Goal: Find specific page/section: Find specific page/section

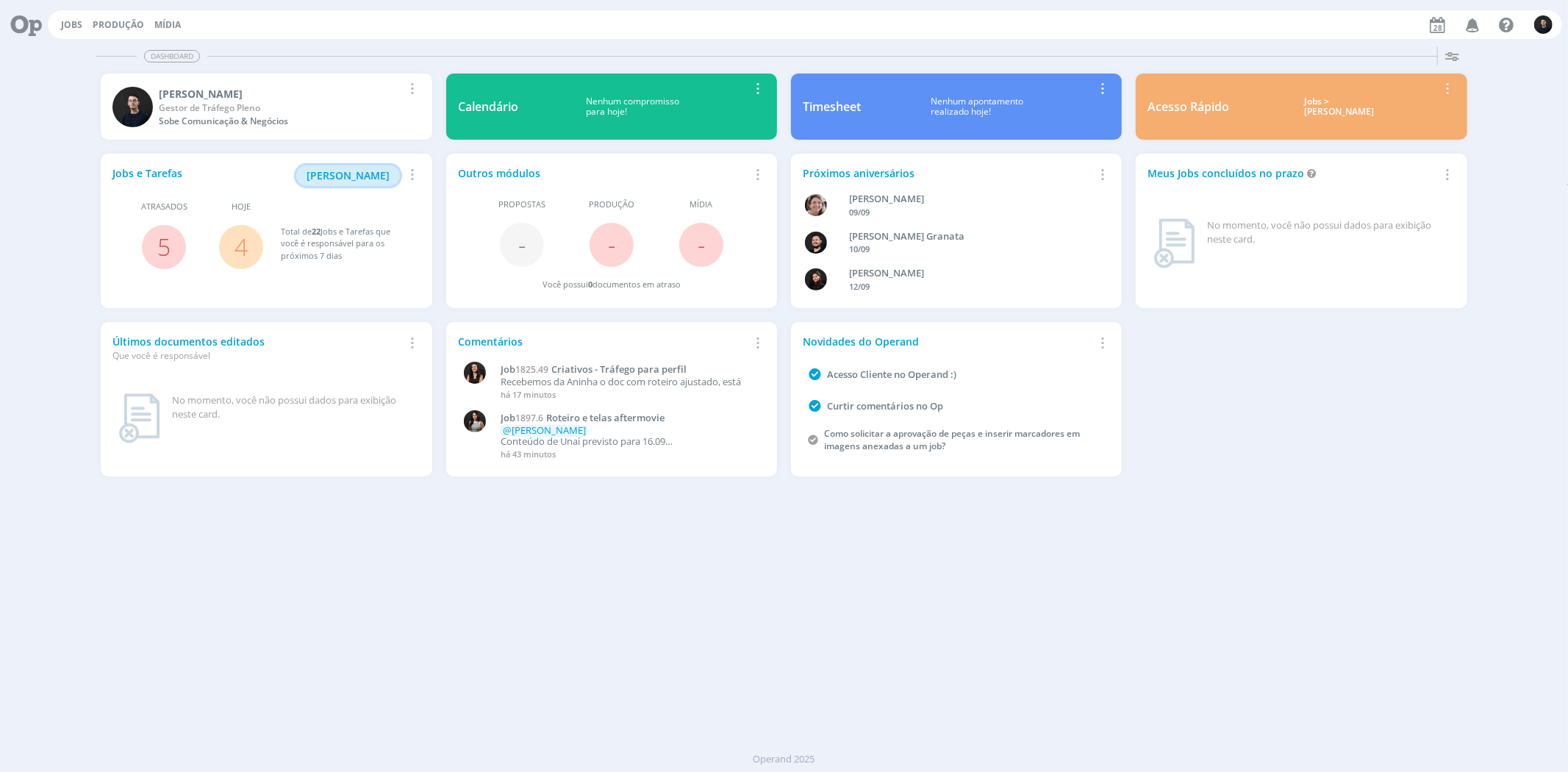
click at [351, 178] on span "[PERSON_NAME]" at bounding box center [348, 175] width 83 height 14
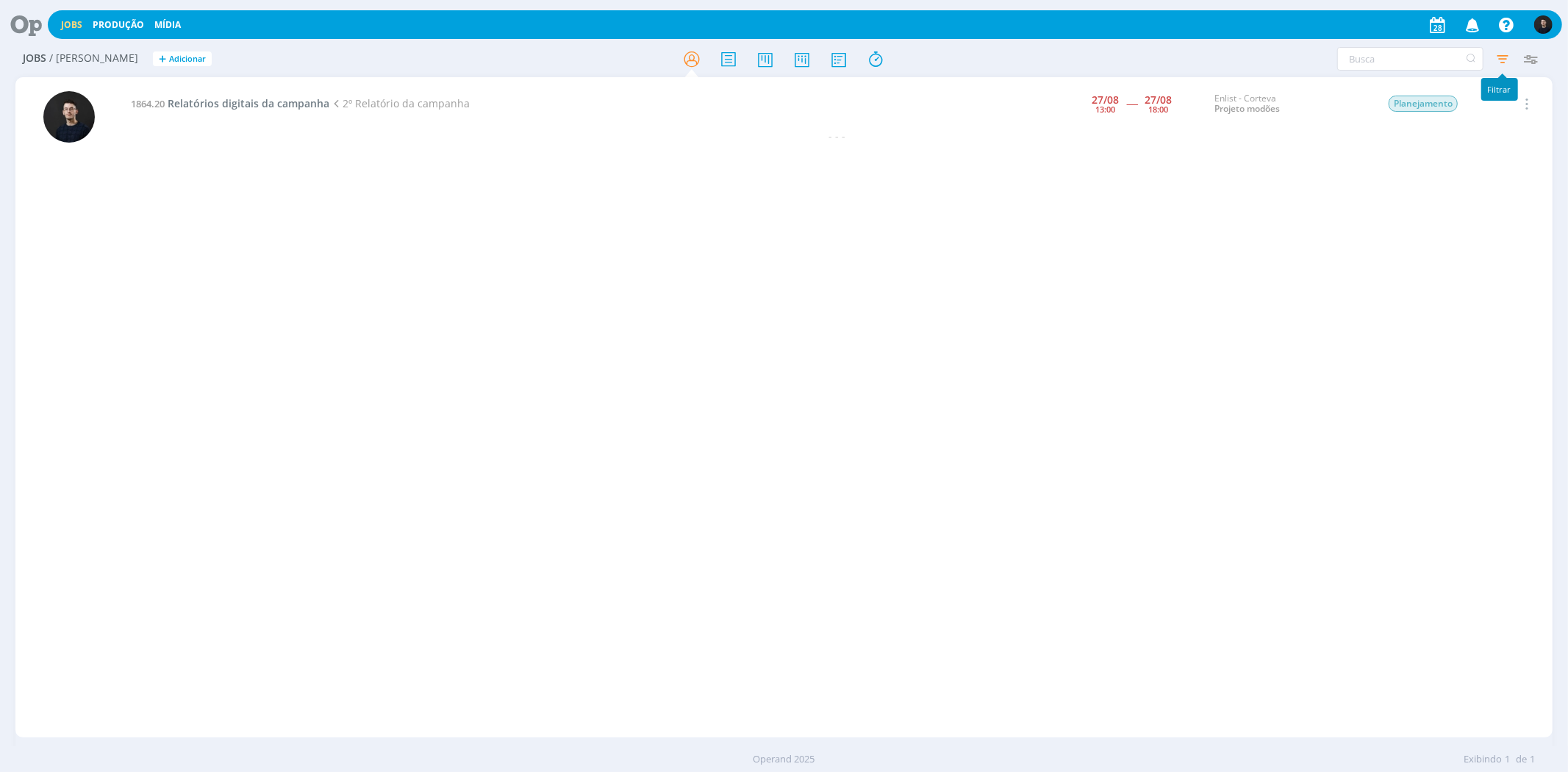
click at [1504, 67] on icon "button" at bounding box center [1502, 59] width 26 height 26
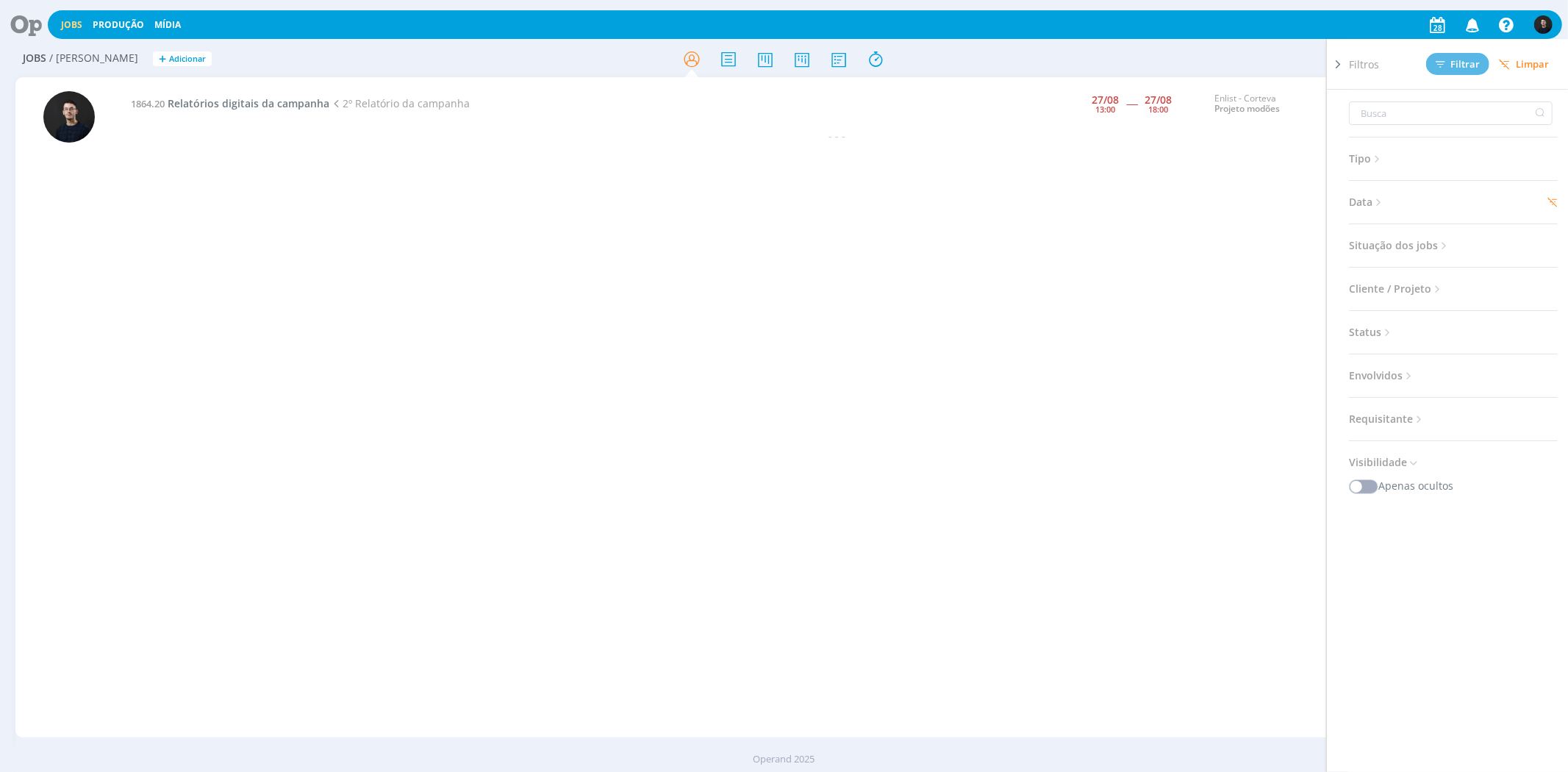
click at [1364, 195] on span "Data" at bounding box center [1367, 202] width 36 height 19
click at [1399, 254] on input "[DATE]" at bounding box center [1407, 258] width 71 height 17
click at [1238, 438] on span "28" at bounding box center [1234, 432] width 17 height 17
type input "[DATE]"
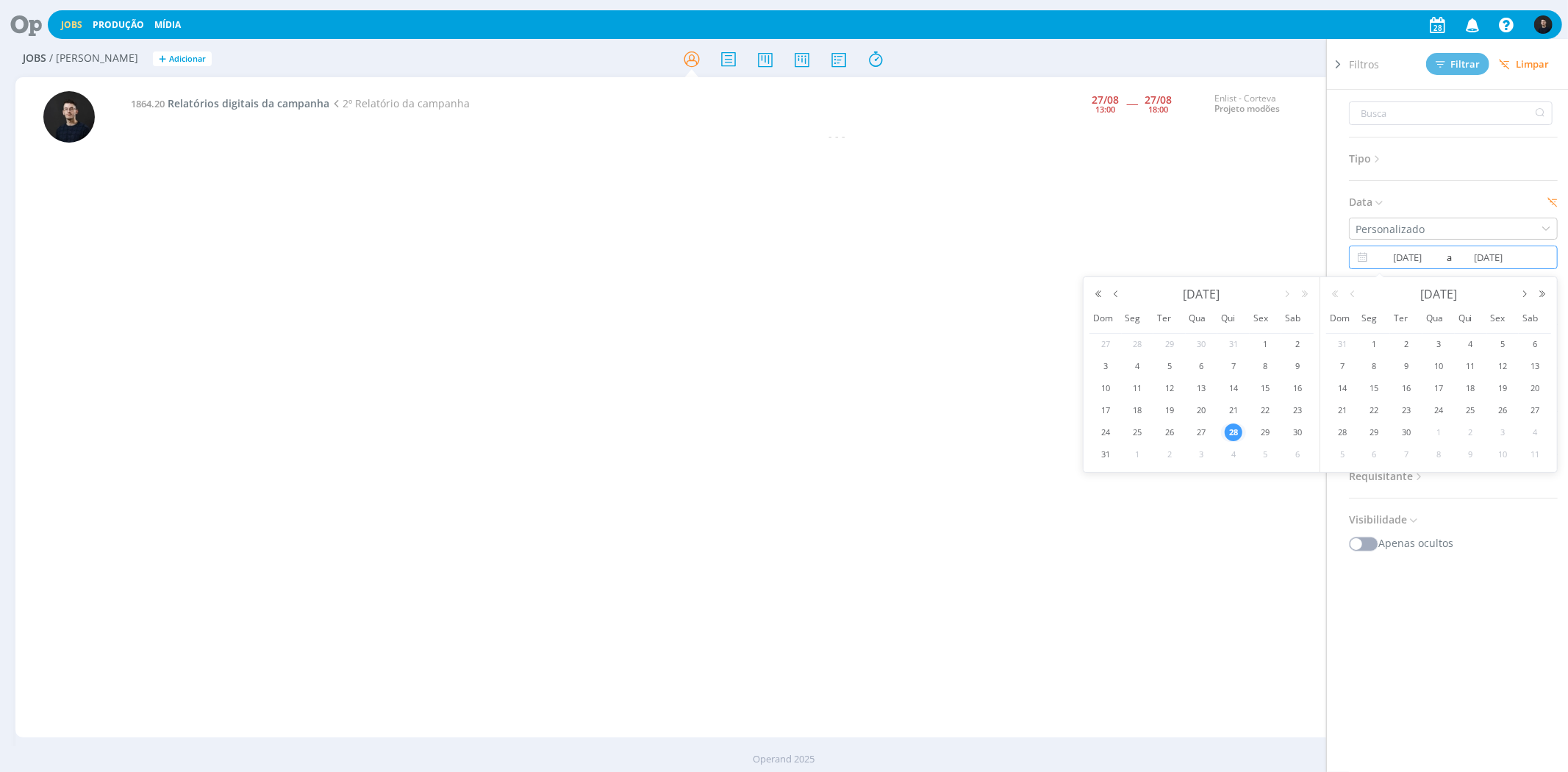
type input "[DATE]"
click at [1455, 69] on button "Filtrar" at bounding box center [1458, 64] width 63 height 22
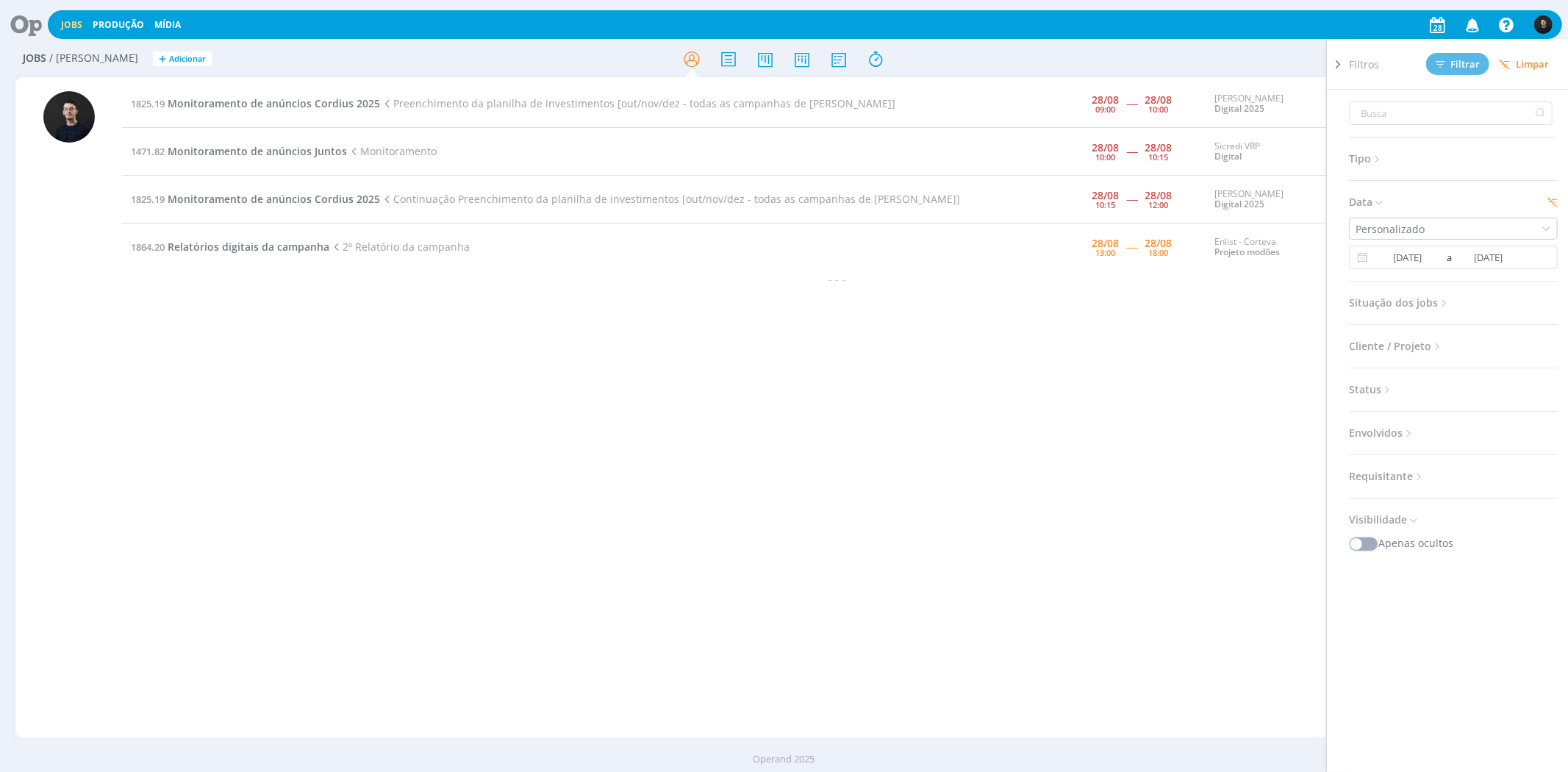
click at [1146, 69] on div "Filtros Filtrar [GEOGRAPHIC_DATA] Tipo Jobs e Tarefas Data Personalizado [DATE]…" at bounding box center [1296, 59] width 498 height 24
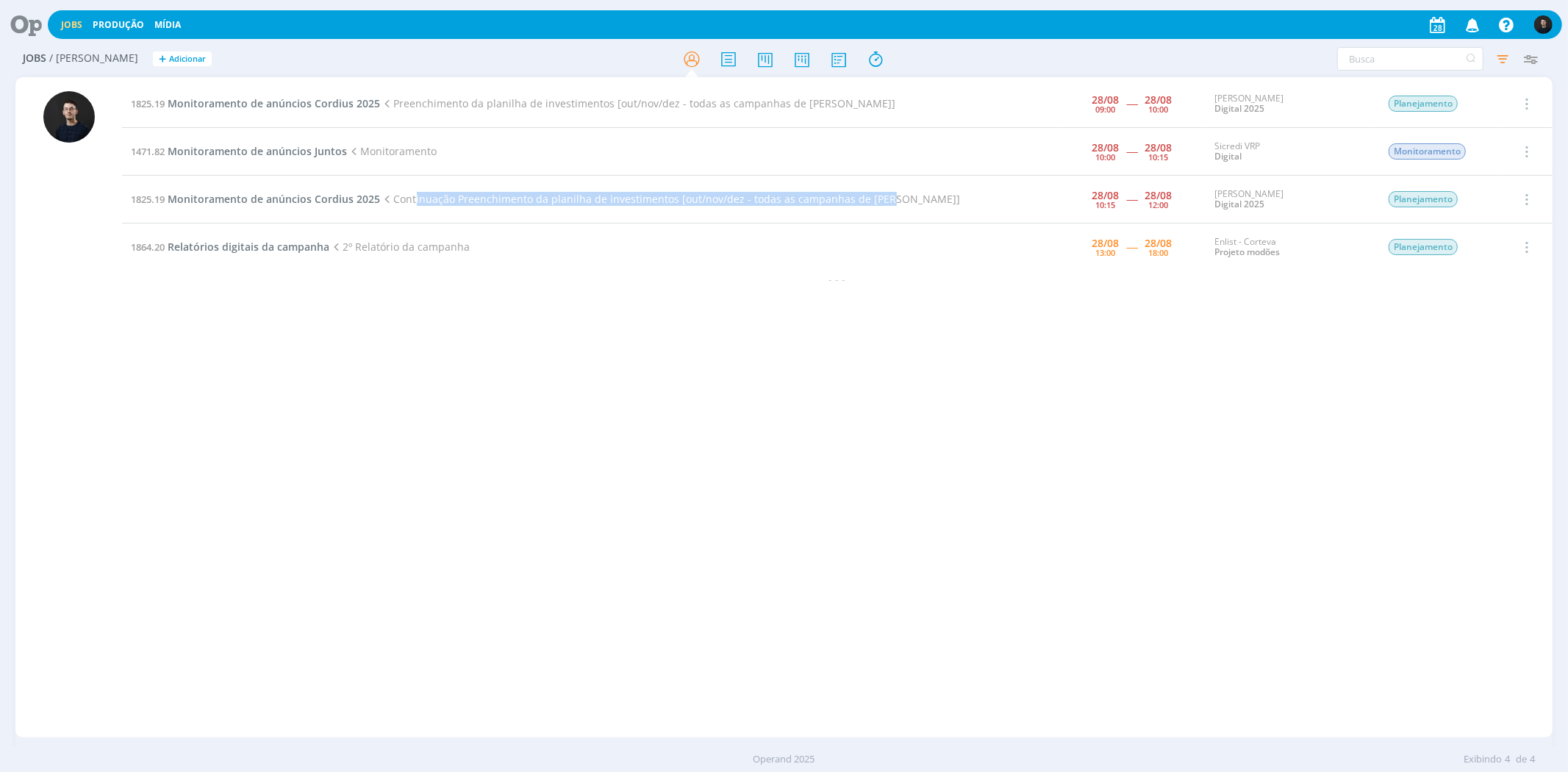
drag, startPoint x: 410, startPoint y: 197, endPoint x: 878, endPoint y: 197, distance: 468.0
click at [878, 197] on span "Continuação Preenchimento da planilha de investimentos [out/nov/dez - todas as …" at bounding box center [670, 199] width 580 height 14
click at [746, 514] on div "1825.19 Monitoramento de anúncios Cordius 2025 Preenchimento da planilha de inv…" at bounding box center [837, 407] width 1430 height 655
click at [371, 200] on span "Monitoramento de anúncios Cordius 2025" at bounding box center [274, 199] width 212 height 14
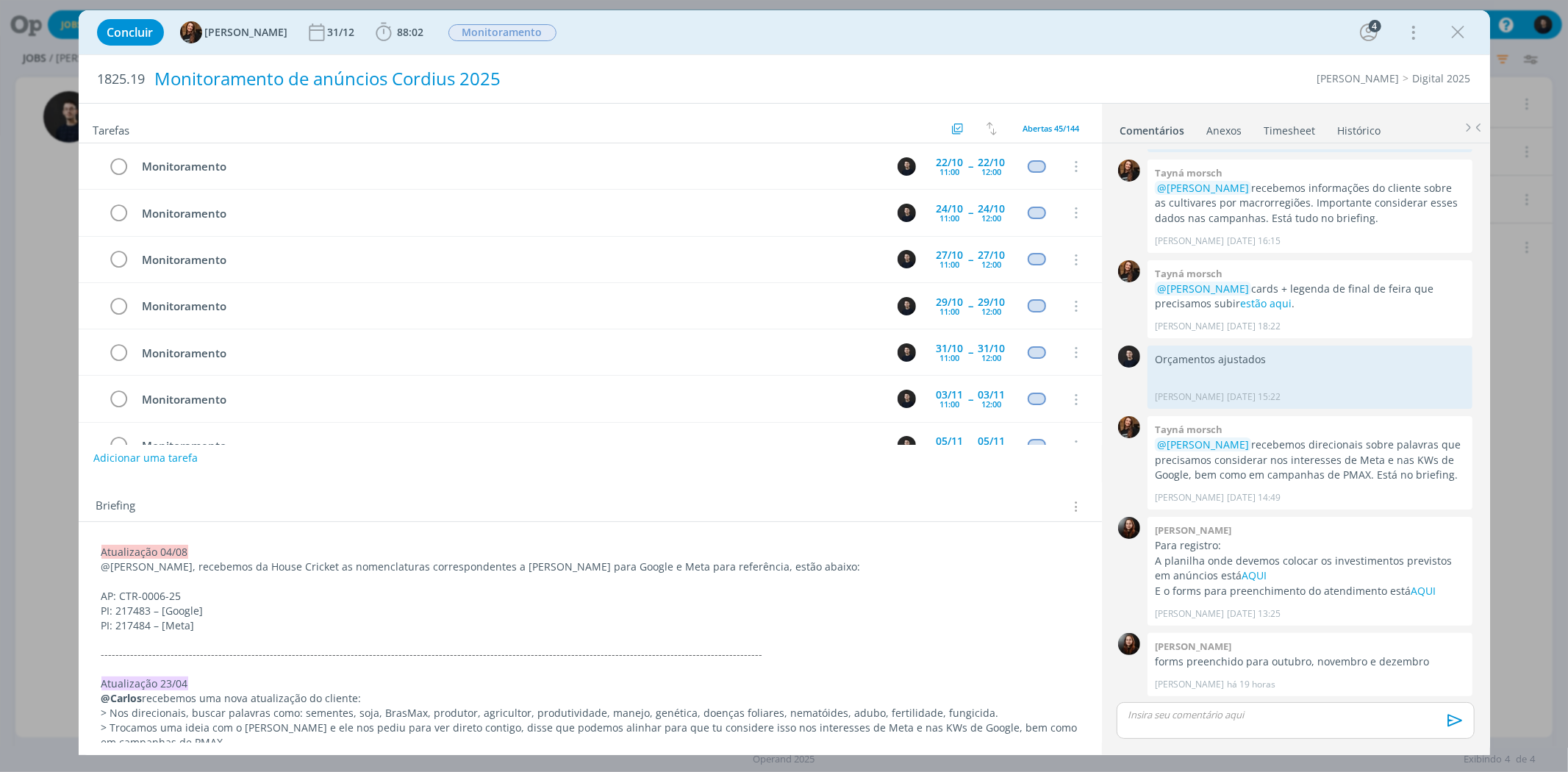
scroll to position [694, 0]
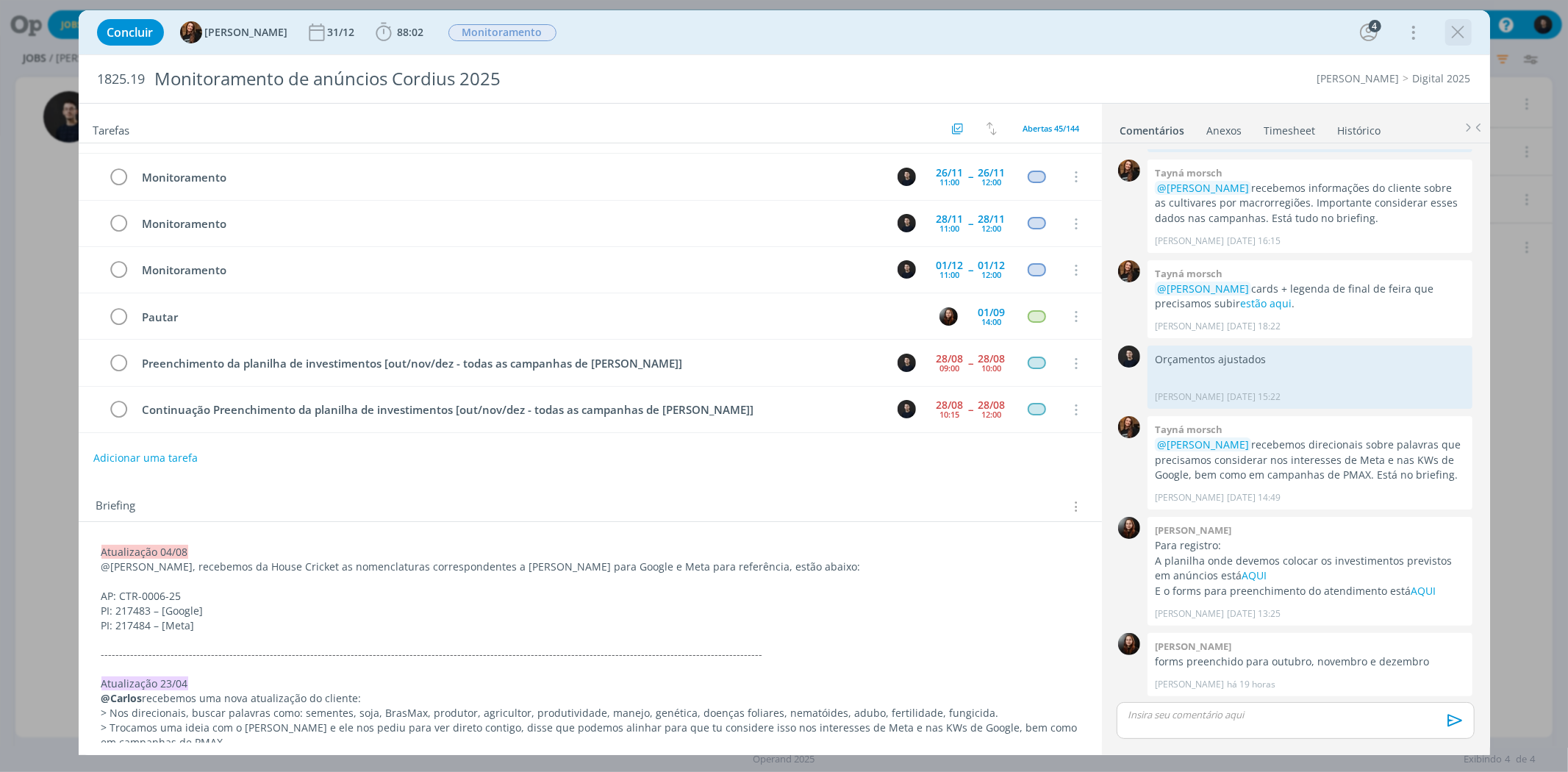
click at [1467, 30] on icon "dialog" at bounding box center [1459, 32] width 22 height 22
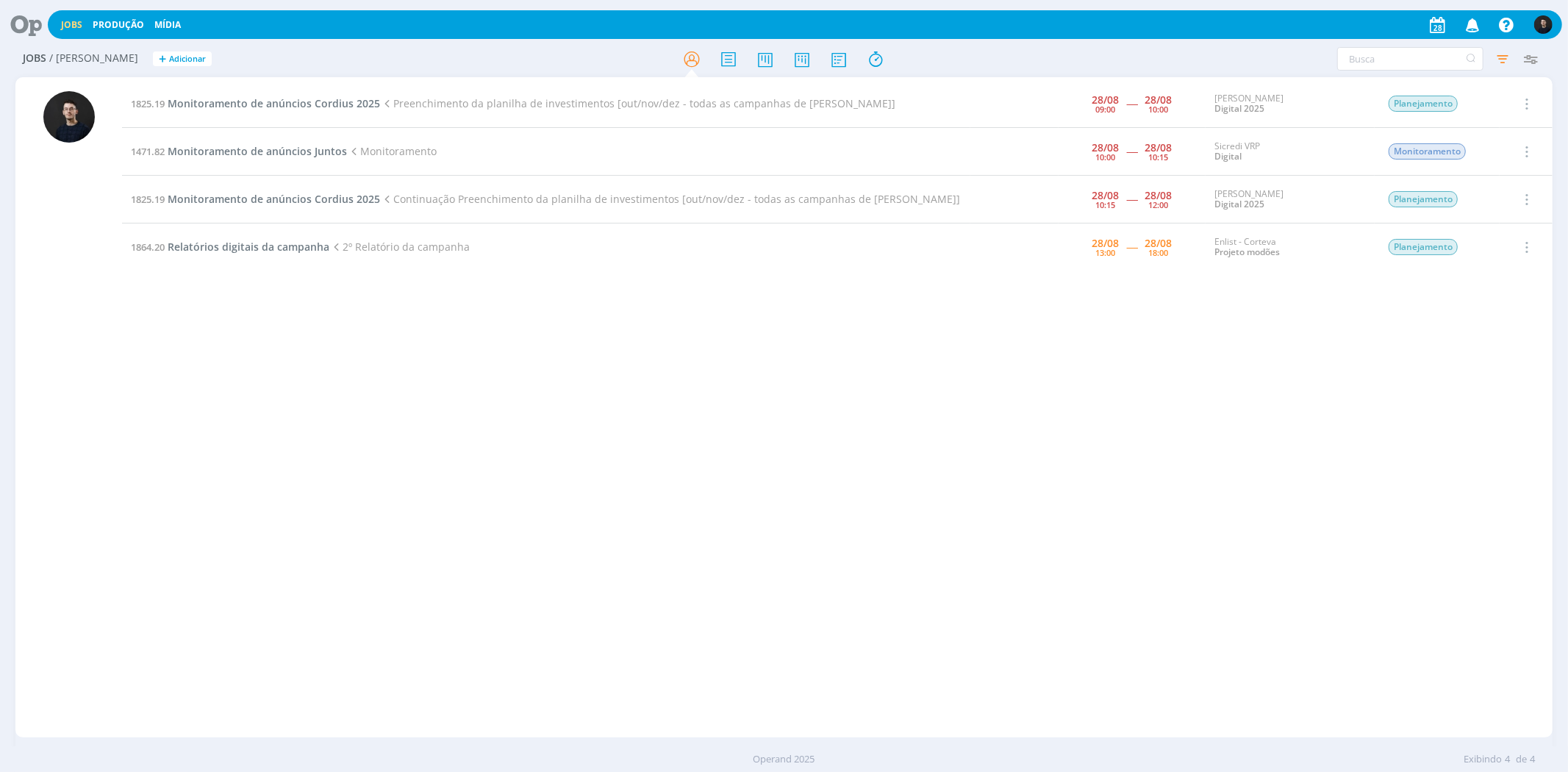
click at [994, 378] on div "1825.19 Monitoramento de anúncios Cordius 2025 Preenchimento da planilha de inv…" at bounding box center [837, 407] width 1430 height 655
